Goal: Complete application form: Complete application form

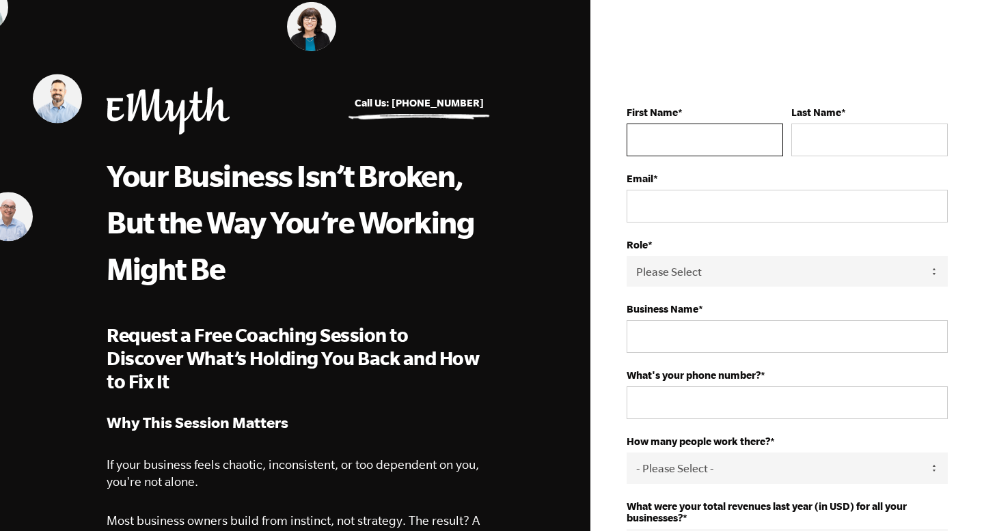
click at [723, 148] on input "First Name *" at bounding box center [704, 140] width 156 height 33
type input "[PERSON_NAME]"
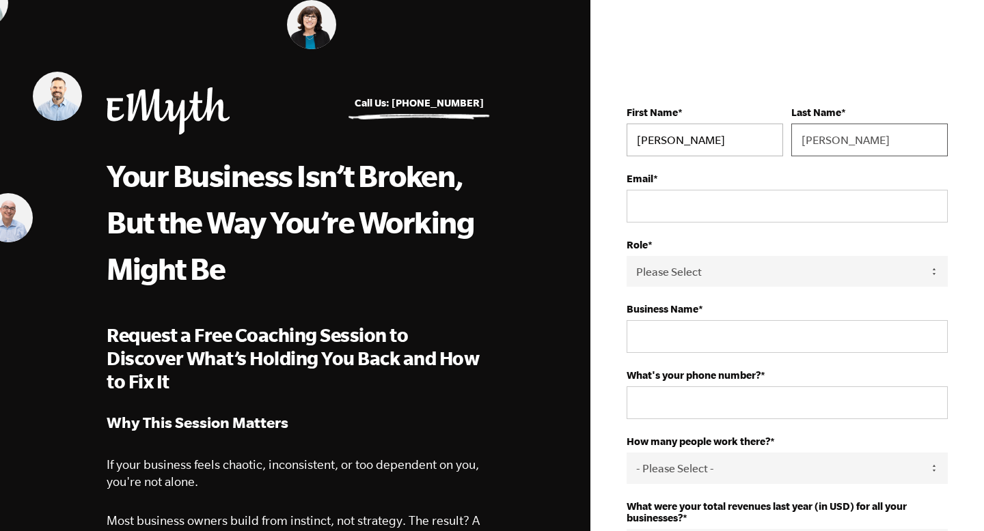
type input "[PERSON_NAME]"
type input "[EMAIL_ADDRESS][DOMAIN_NAME]"
type input "JFO SOLUTIONS LLC"
type input "19083703174"
select select "[GEOGRAPHIC_DATA]"
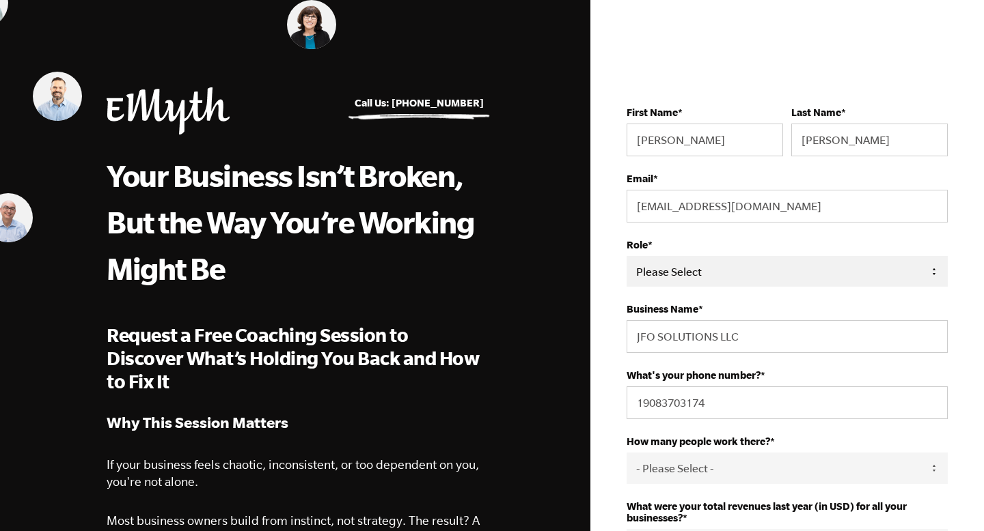
click at [685, 281] on select "Please Select Owner Partner / Co-Owner Executive Employee / Other" at bounding box center [786, 271] width 321 height 31
select select "Partner / Co-Owner"
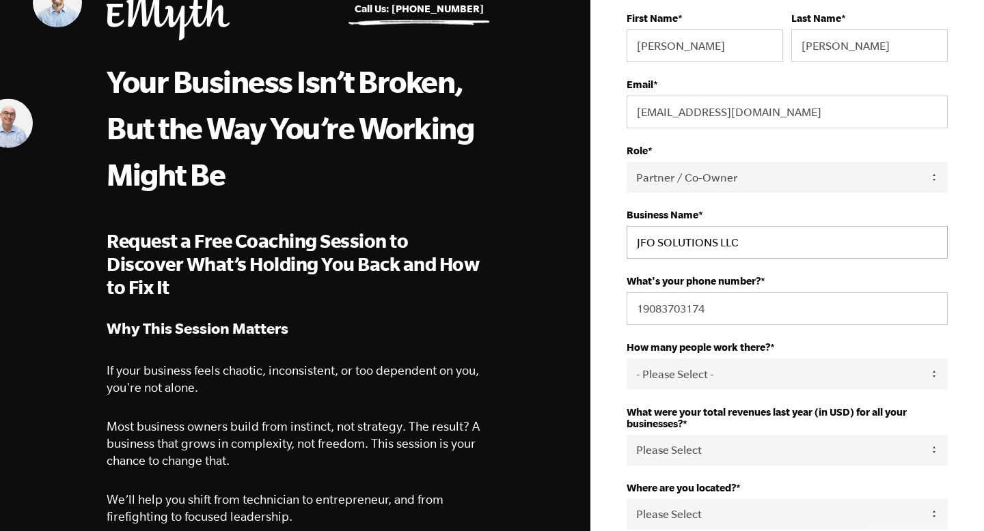
scroll to position [124, 0]
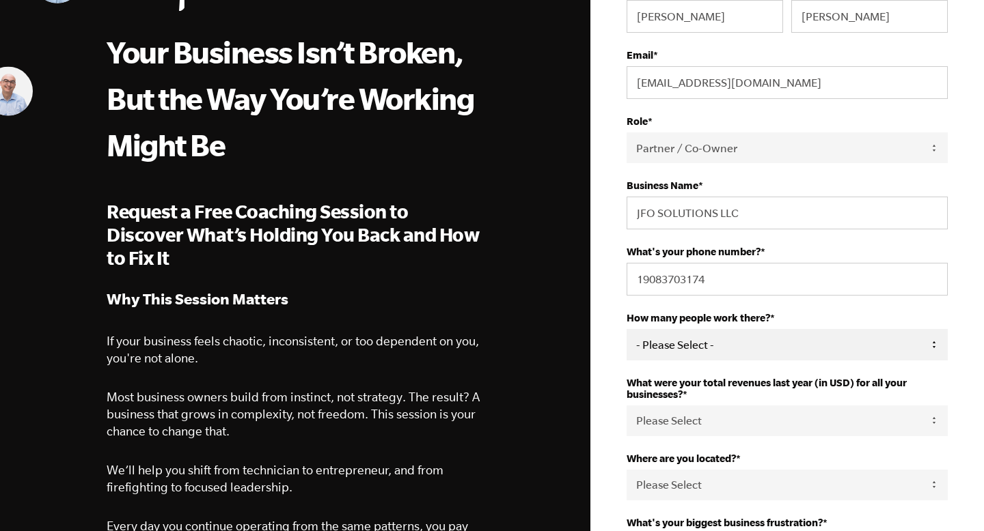
click at [679, 353] on select "- Please Select - 50+ [PHONE_NUMBER] 10-19 4-9 1-3 0 tfa_105 tfa_106 tfa_107 tf…" at bounding box center [786, 344] width 321 height 31
select select "4-9"
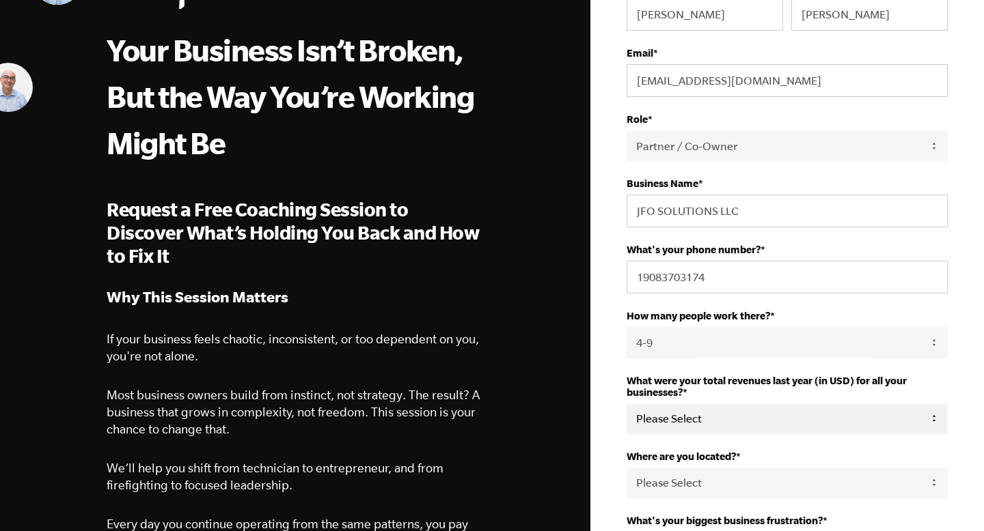
click at [663, 425] on select "Please Select 0-75K 76-150K 151-275K 276-500K 501-750K 751-1M 1-2.5M 2.5-5M 5-1…" at bounding box center [786, 419] width 321 height 31
click at [710, 432] on select "Please Select 0-75K 76-150K 151-275K 276-500K 501-750K 751-1M 1-2.5M 2.5-5M 5-1…" at bounding box center [786, 419] width 321 height 31
select select "10M+"
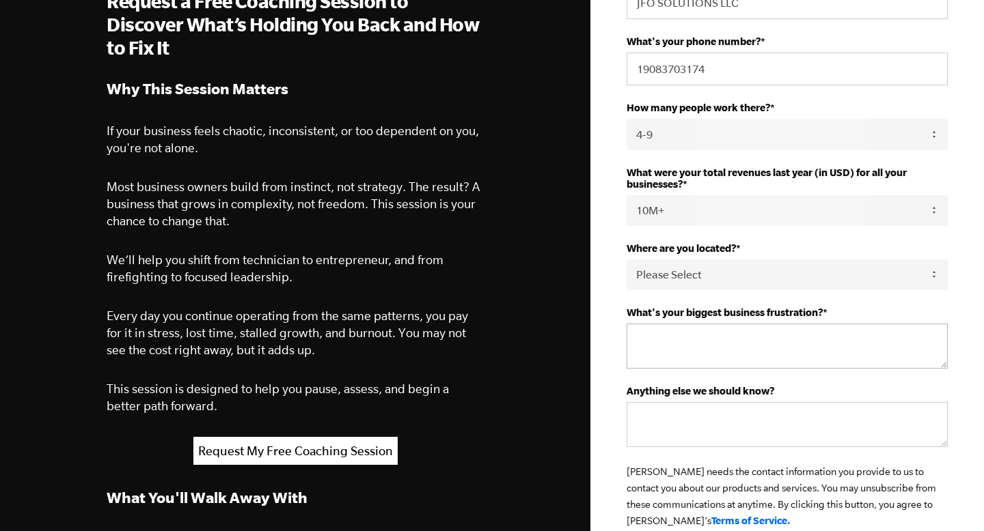
scroll to position [387, 0]
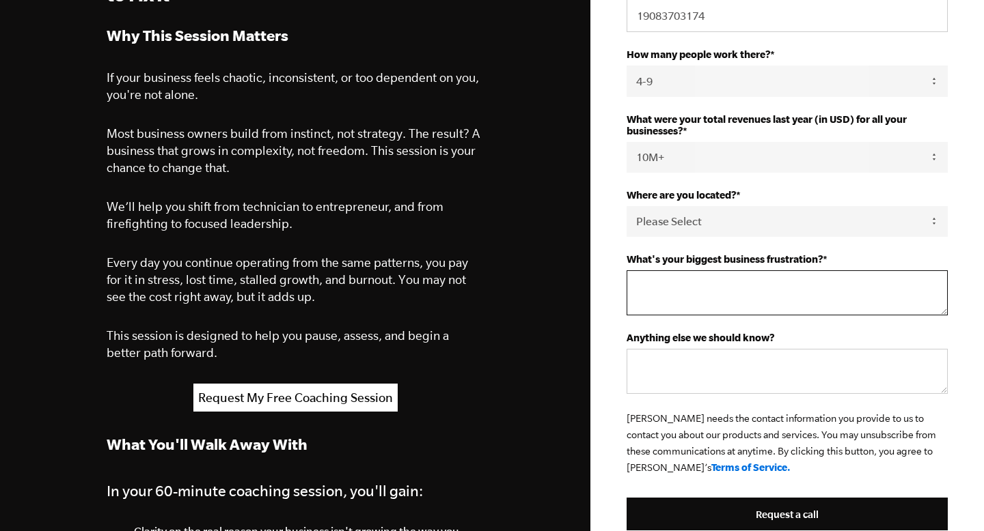
click at [688, 295] on textarea "What's your biggest business frustration? *" at bounding box center [786, 293] width 321 height 45
type textarea "Lack of solid systems"
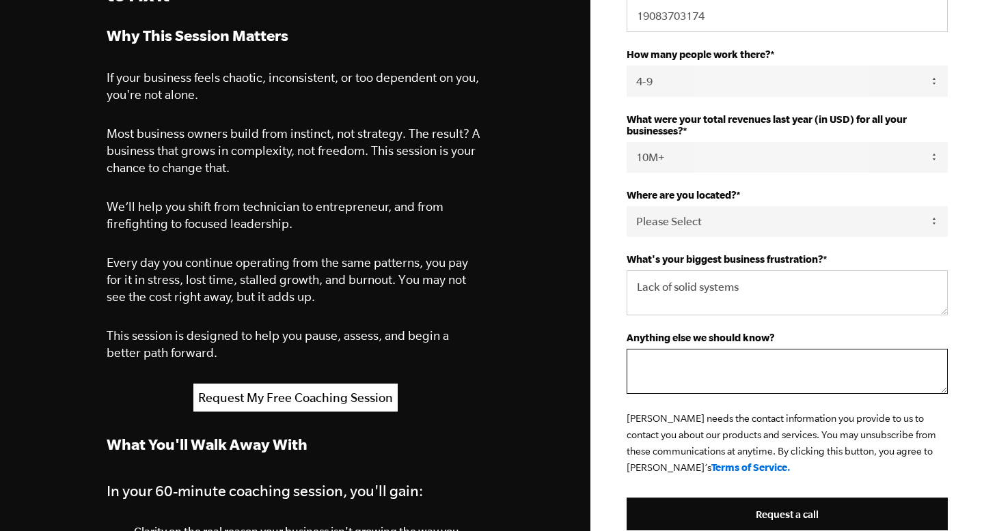
click at [664, 385] on textarea "Anything else we should know?" at bounding box center [786, 371] width 321 height 45
paste textarea "We have a rental portfolio of 63 units and a construction company that builds n…"
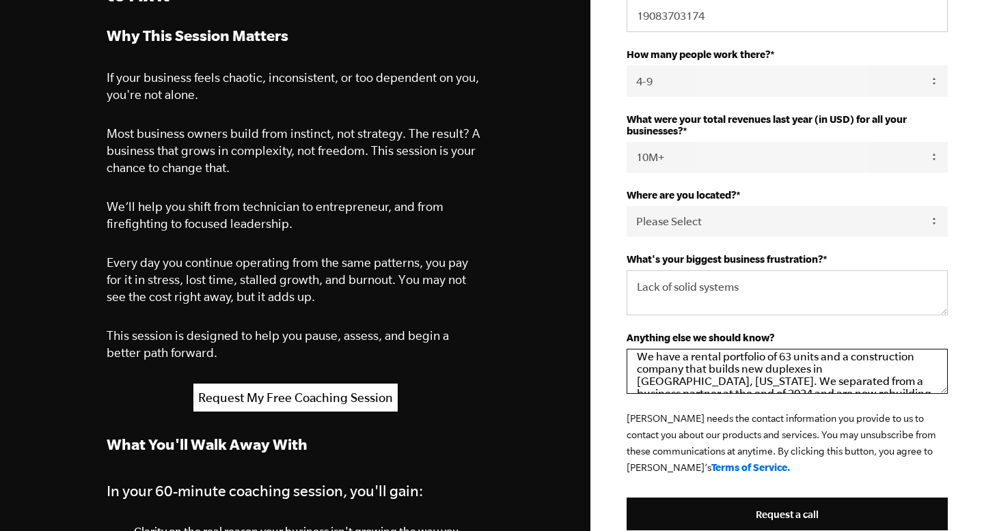
scroll to position [0, 0]
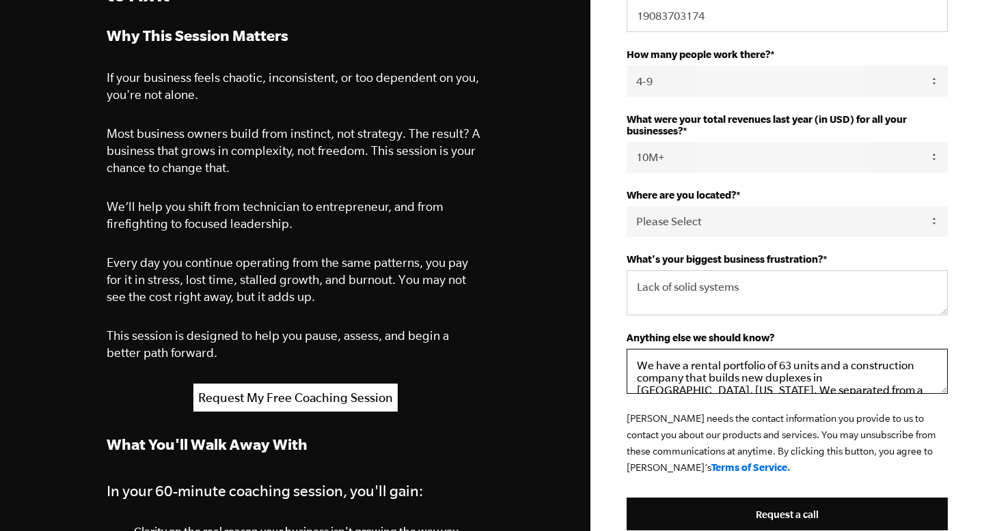
click at [815, 374] on textarea "We have a rental portfolio of 63 units and a construction company that builds n…" at bounding box center [786, 371] width 321 height 45
click at [685, 370] on textarea "We have a rental portfolio of 63 units. and a construction company that builds …" at bounding box center [786, 371] width 321 height 45
click at [864, 369] on textarea "We have our own rental portfolio of 63 units. and a construction company that b…" at bounding box center [786, 371] width 321 height 45
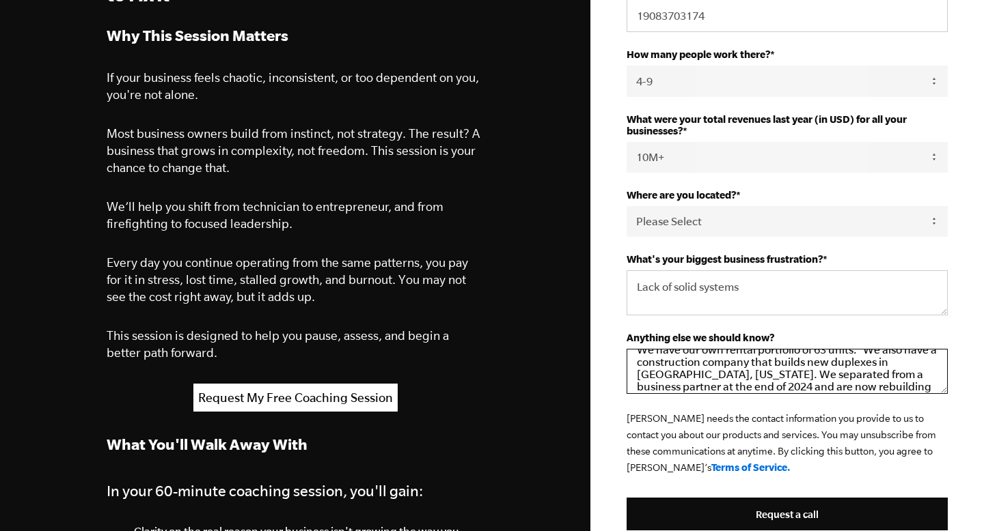
scroll to position [18, 0]
click at [768, 383] on textarea "We have our own rental portfolio of 63 units. We also have a construction compa…" at bounding box center [786, 371] width 321 height 45
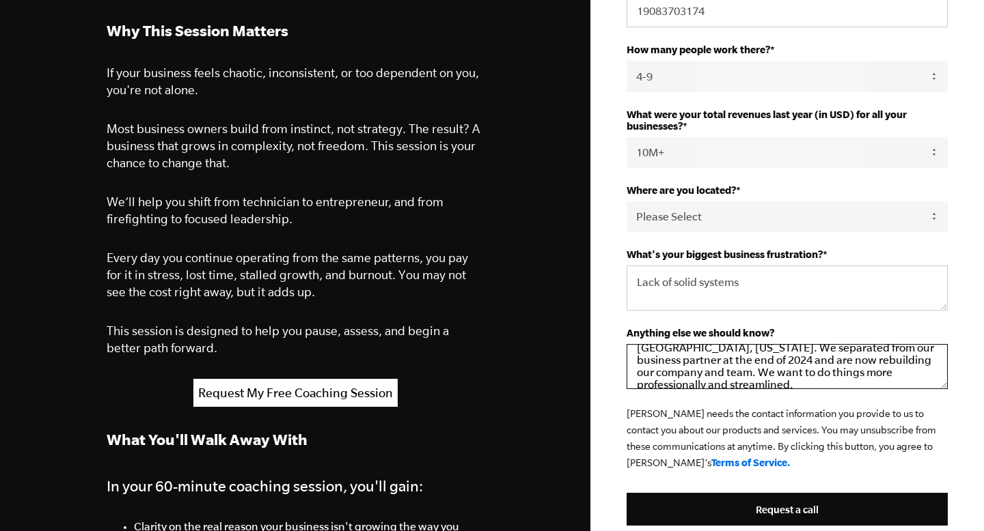
scroll to position [402, 0]
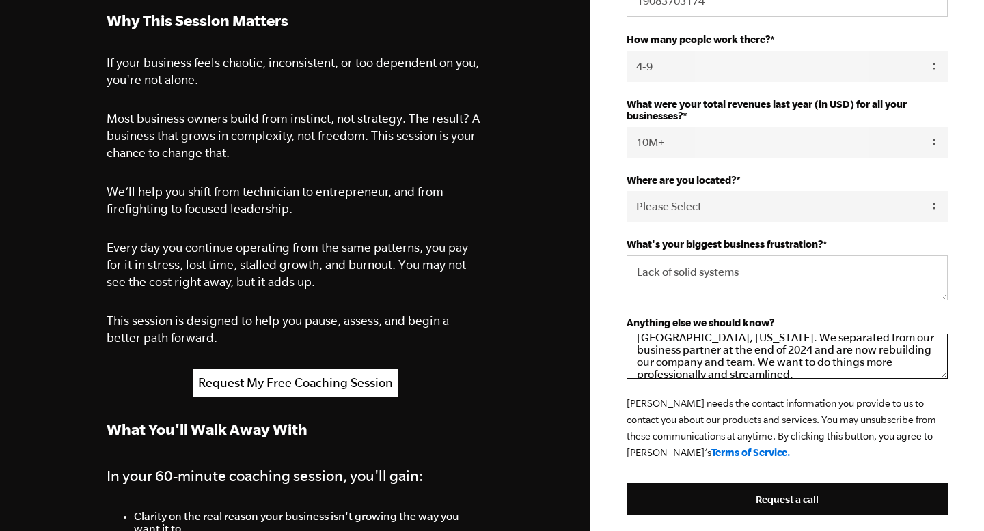
click at [822, 371] on textarea "We have our own rental portfolio of 63 units. We also have a construction compa…" at bounding box center [786, 356] width 321 height 45
click at [681, 372] on textarea "We have our own rental portfolio of 63 units. We also have a construction compa…" at bounding box center [786, 356] width 321 height 45
click at [771, 365] on textarea "We have our own rental portfolio of 63 units. We also have a construction compa…" at bounding box center [786, 356] width 321 height 45
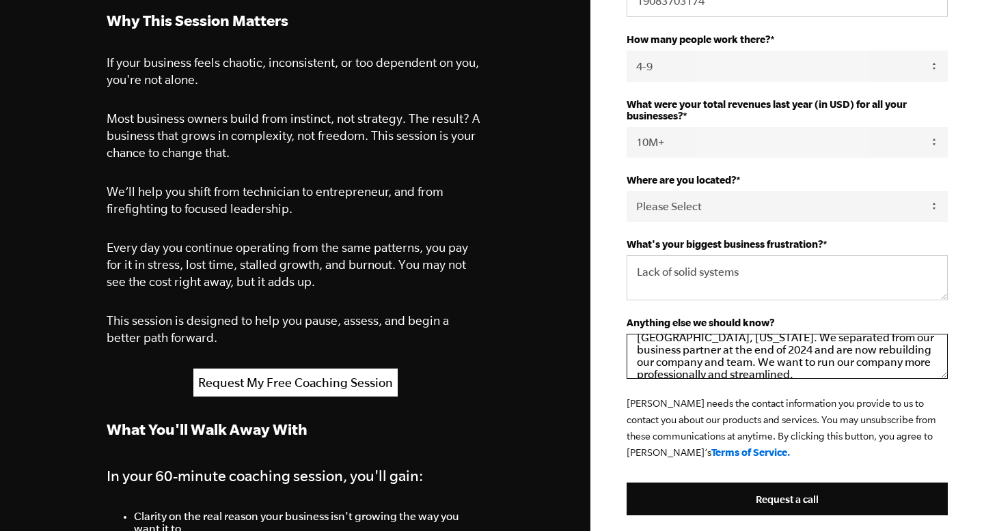
scroll to position [51, 0]
click at [885, 358] on textarea "We have our own rental portfolio of 63 units. We also have a construction compa…" at bounding box center [786, 356] width 321 height 45
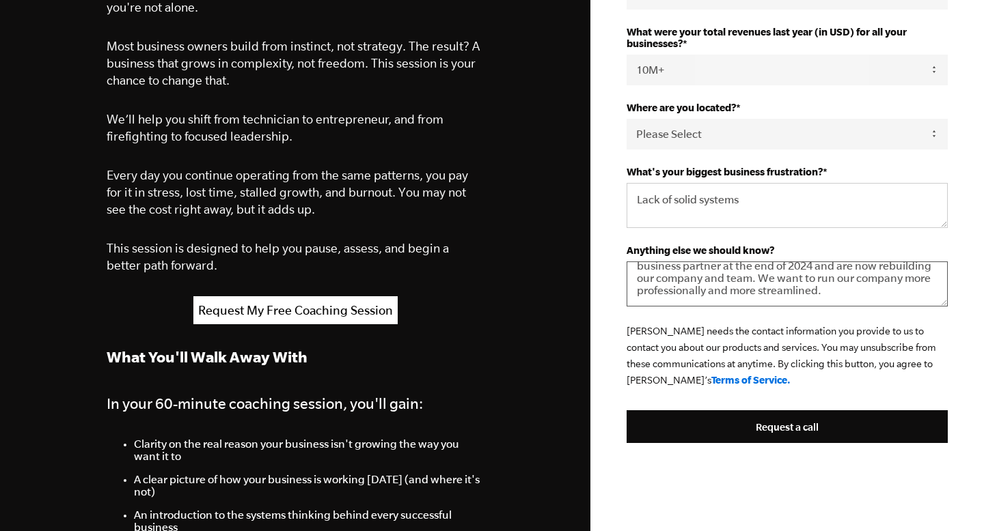
scroll to position [486, 0]
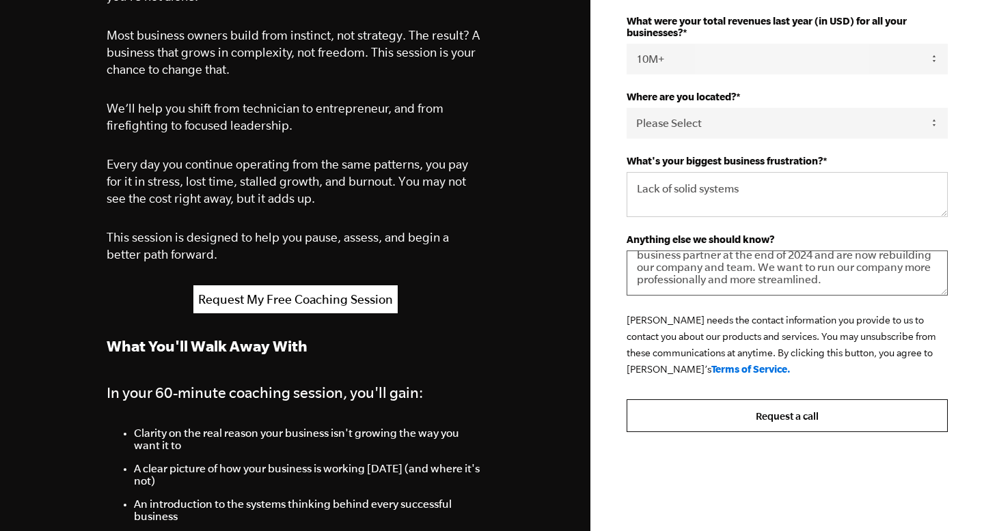
type textarea "We have our own rental portfolio of 63 units. We also have a construction compa…"
click at [846, 424] on input "Request a call" at bounding box center [786, 416] width 321 height 33
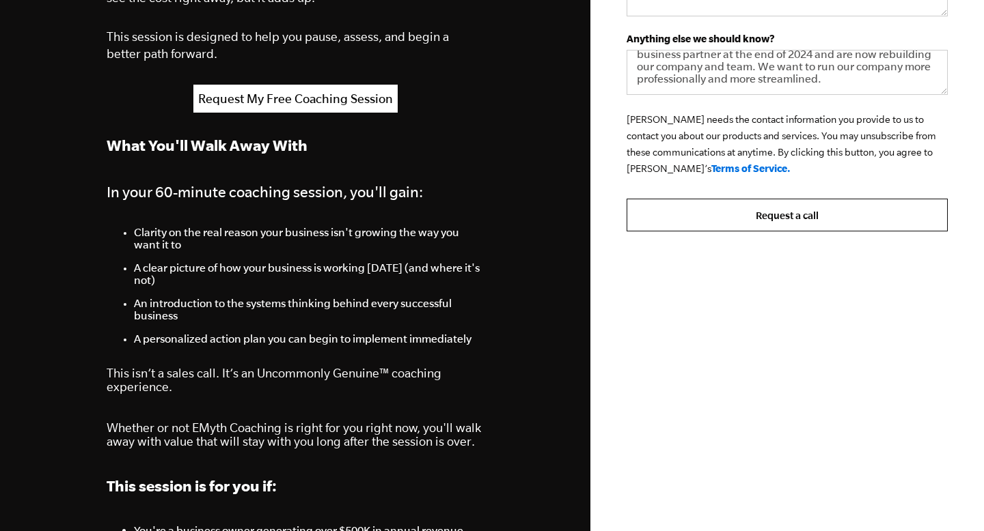
scroll to position [732, 0]
